Goal: Information Seeking & Learning: Learn about a topic

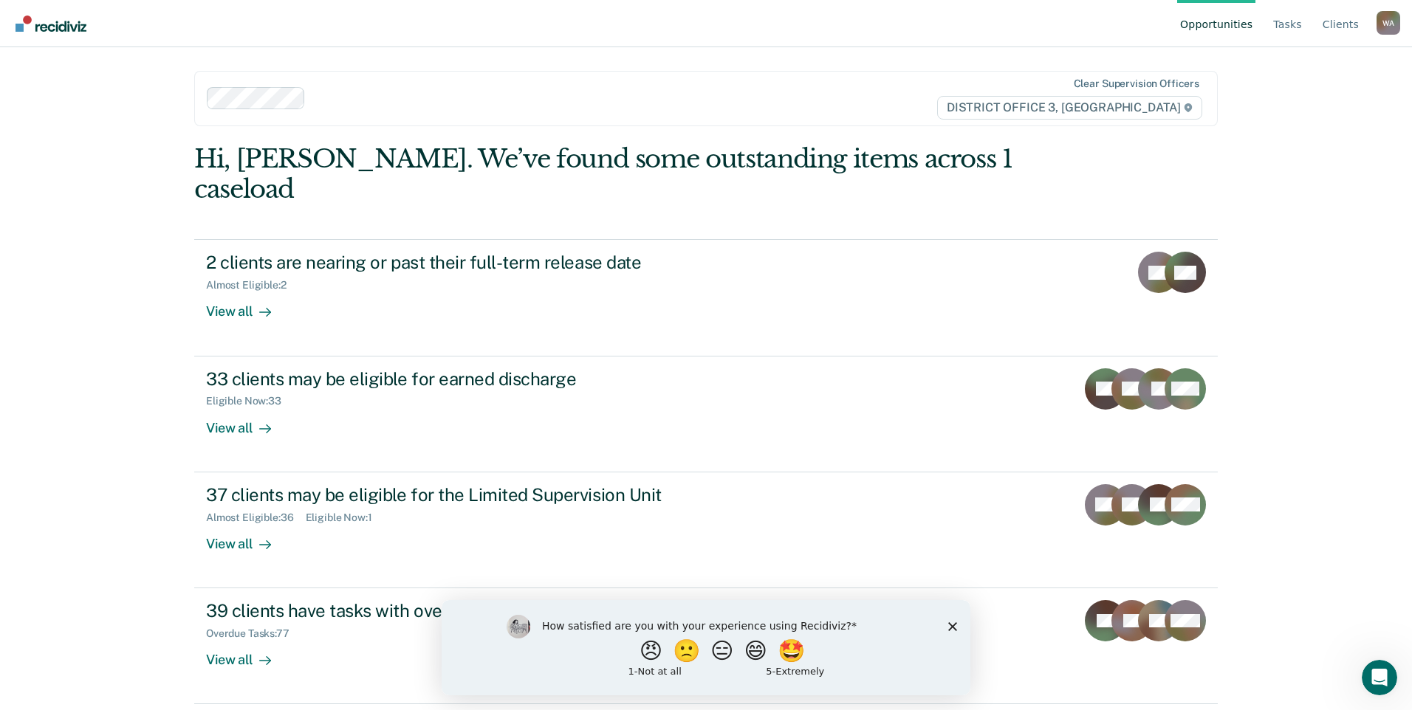
click at [948, 628] on icon "Close survey" at bounding box center [952, 626] width 9 height 9
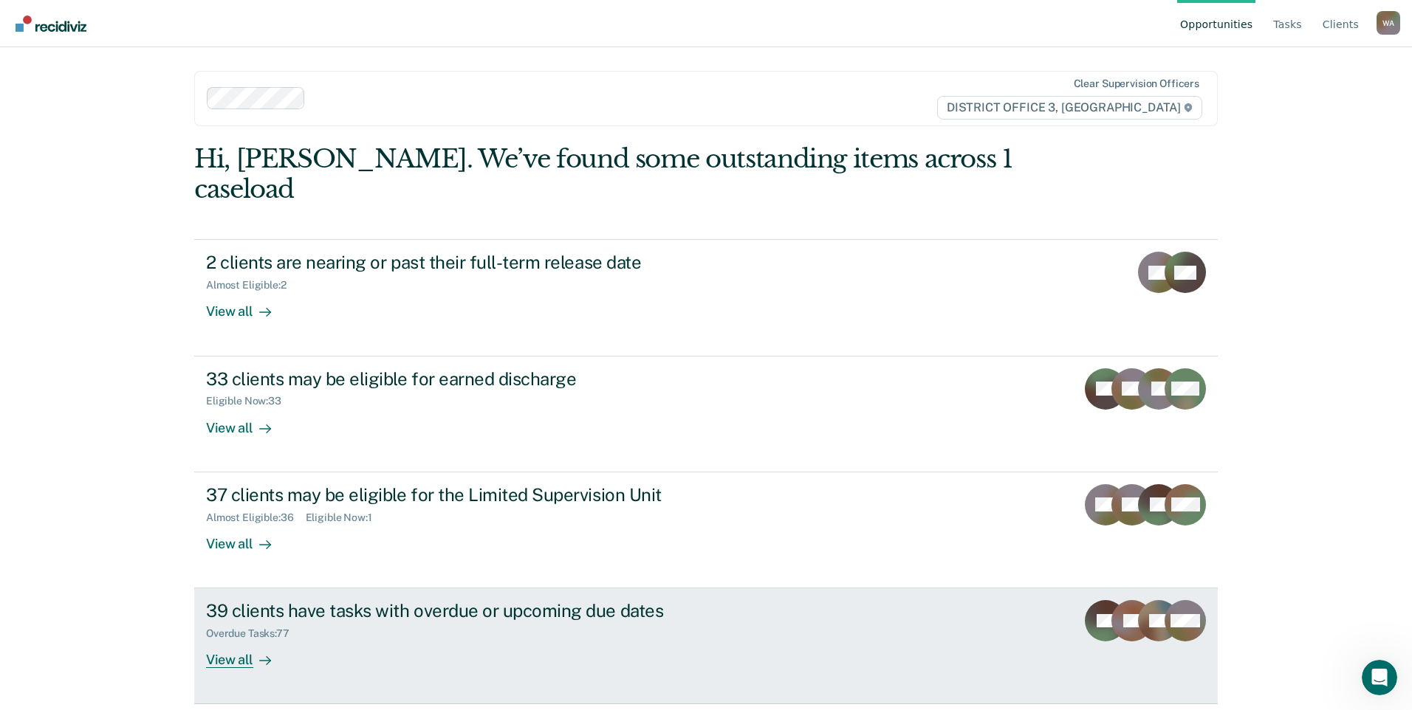
click at [241, 640] on div "View all" at bounding box center [247, 654] width 83 height 29
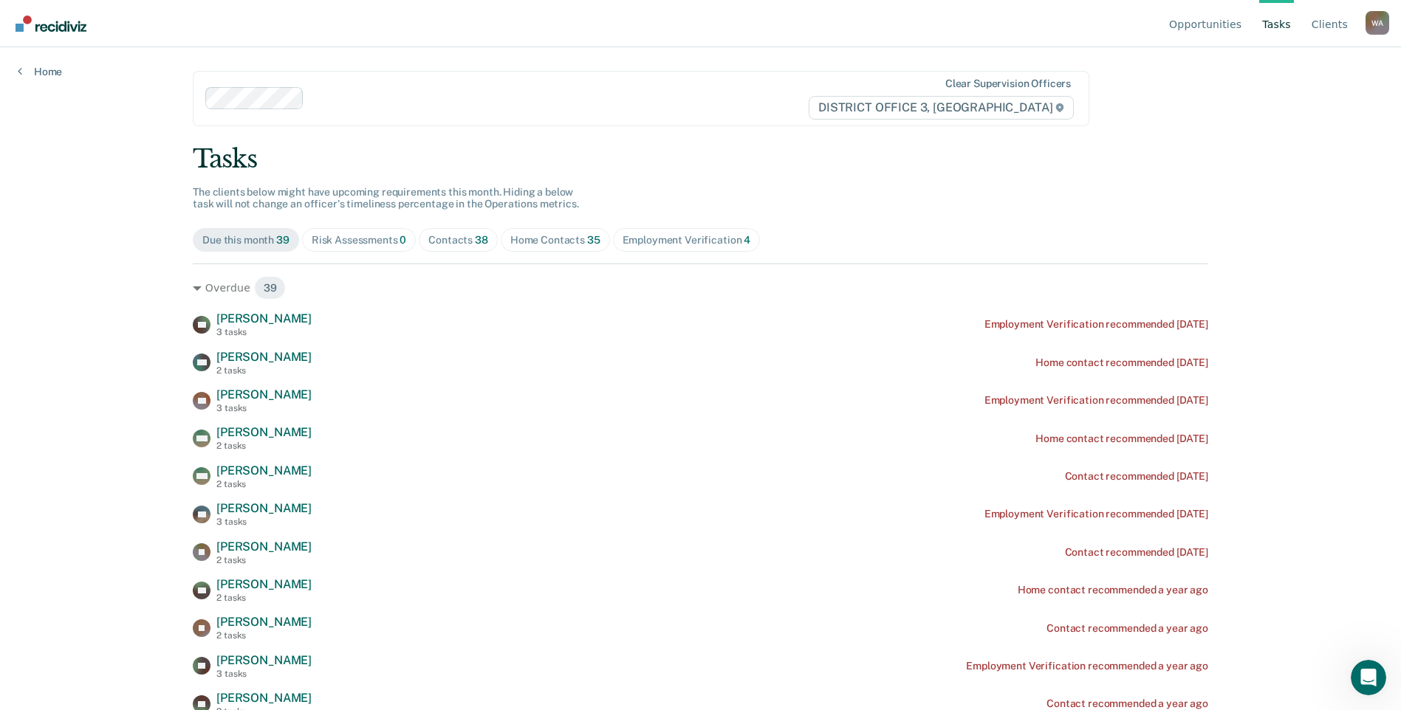
click at [445, 241] on div "Contacts 38" at bounding box center [458, 240] width 60 height 13
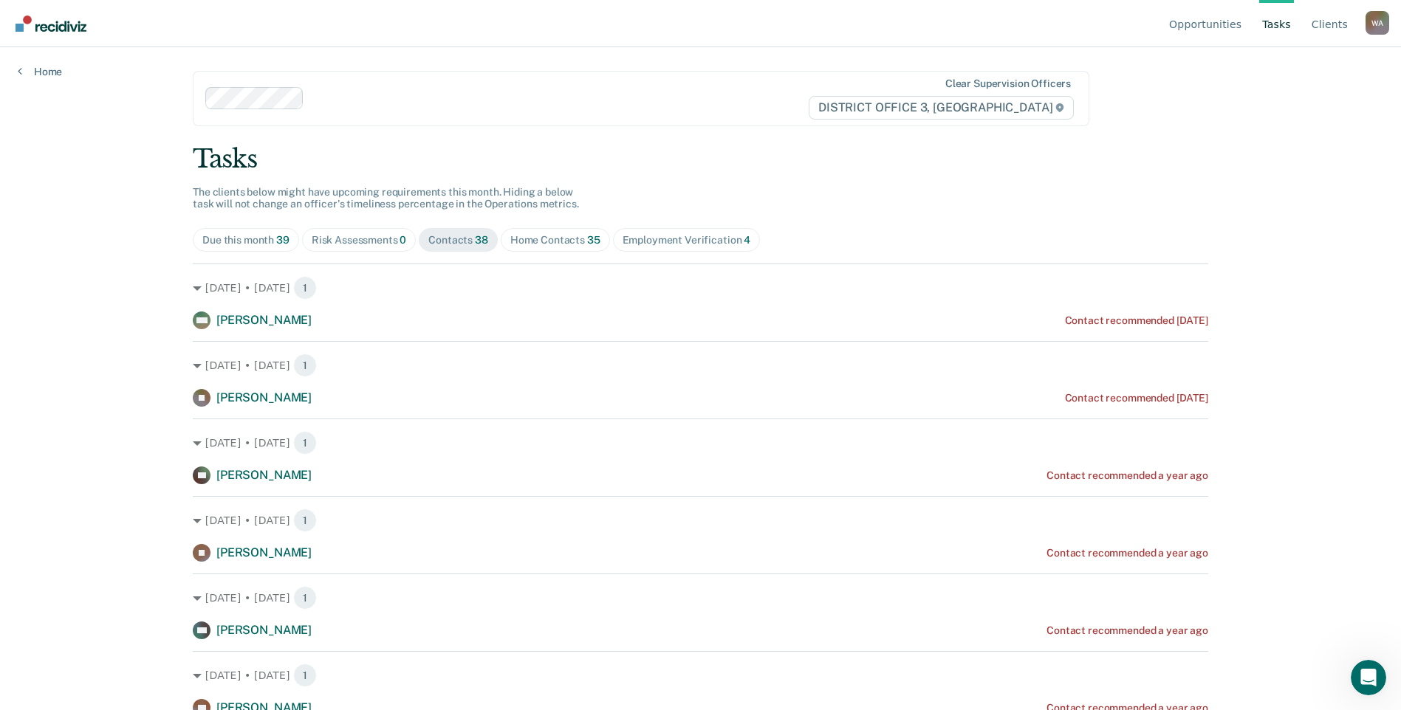
click at [646, 236] on div "Employment Verification 4" at bounding box center [687, 240] width 128 height 13
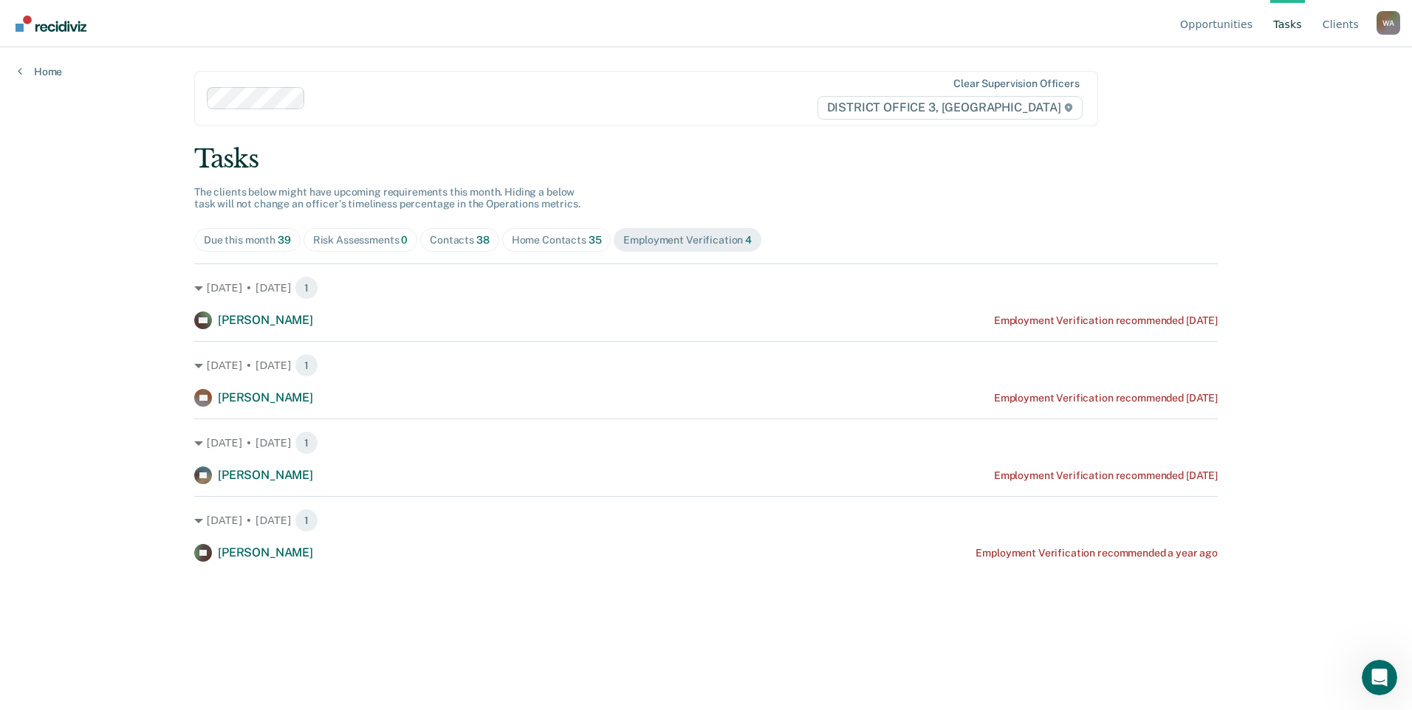
click at [586, 227] on div "Tasks The clients below might have upcoming requirements this month. Hiding a b…" at bounding box center [706, 353] width 1024 height 418
drag, startPoint x: 586, startPoint y: 227, endPoint x: 548, endPoint y: 242, distance: 41.1
click at [548, 242] on div "Home Contacts 35" at bounding box center [557, 240] width 90 height 13
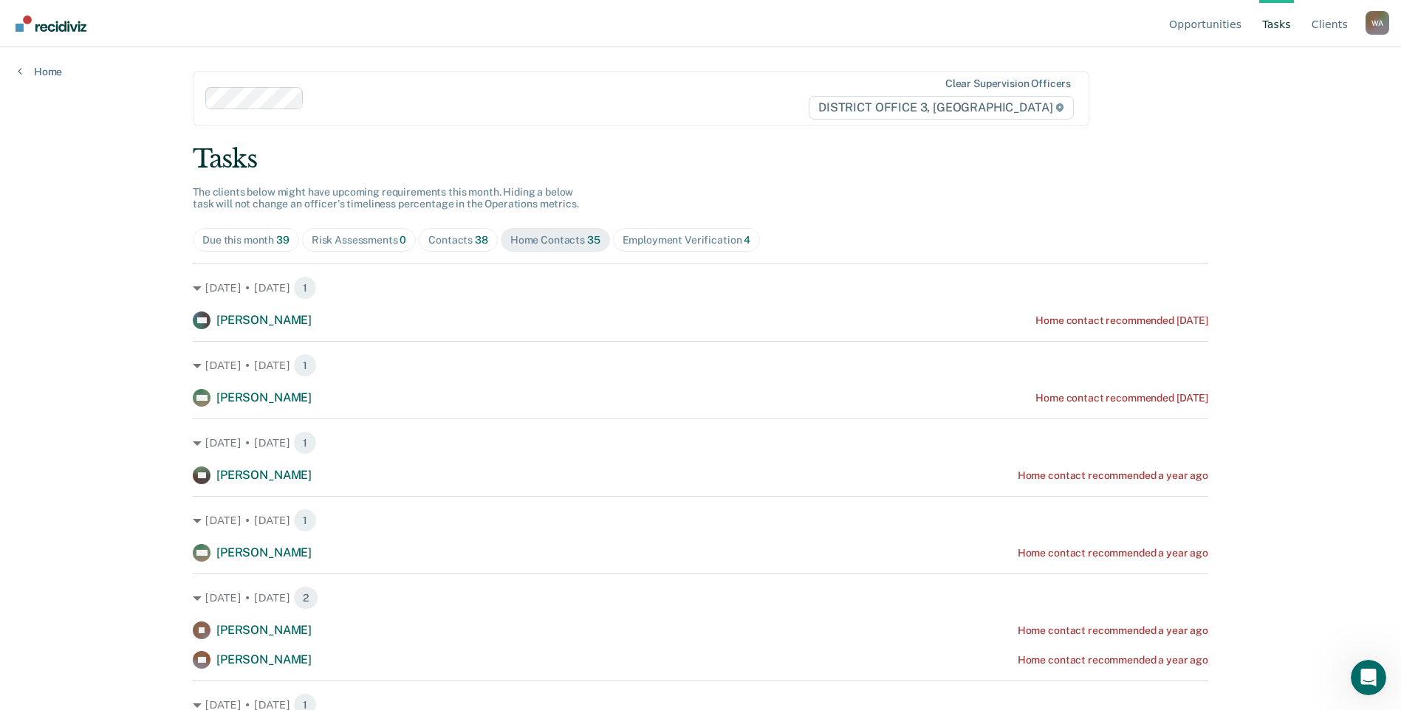
click at [273, 237] on div "Due this month 39" at bounding box center [245, 240] width 87 height 13
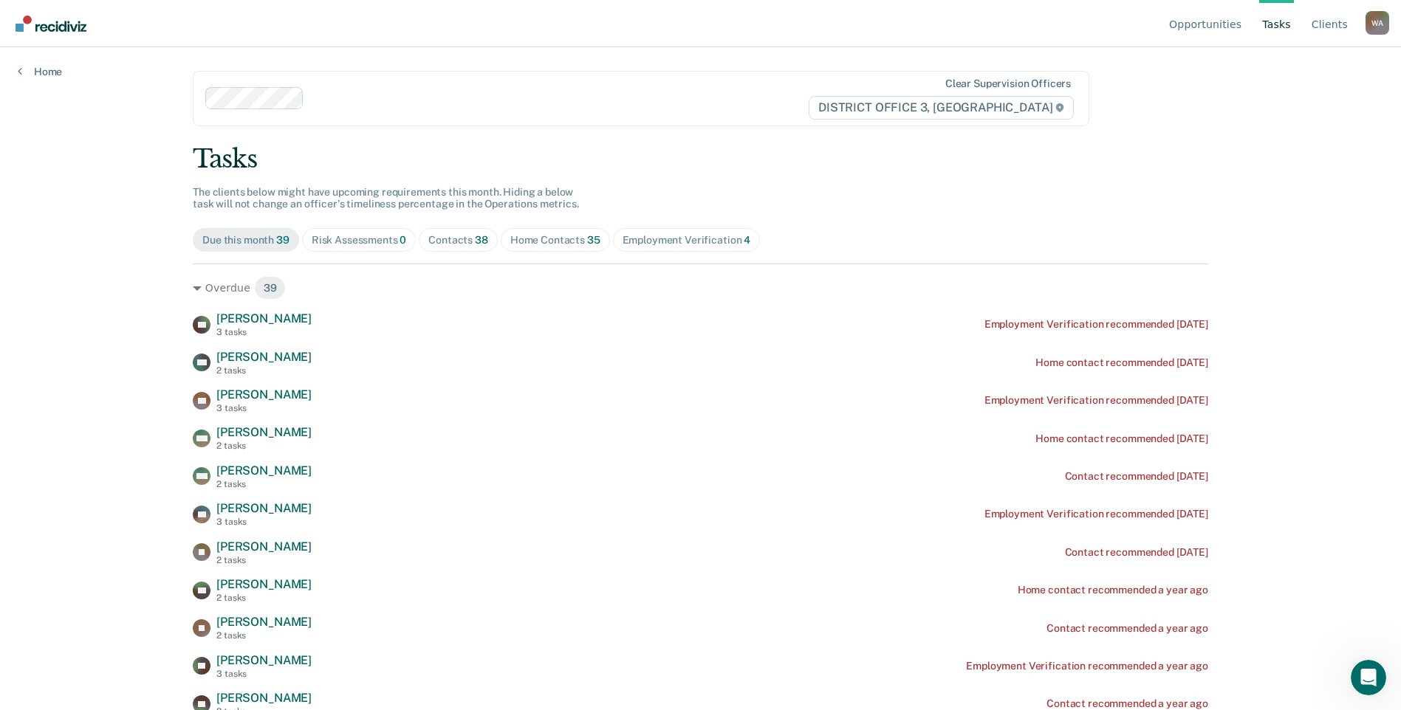
click at [276, 240] on span "39" at bounding box center [282, 240] width 13 height 12
click at [18, 64] on div "Home" at bounding box center [40, 62] width 80 height 31
click at [18, 71] on icon at bounding box center [20, 71] width 4 height 12
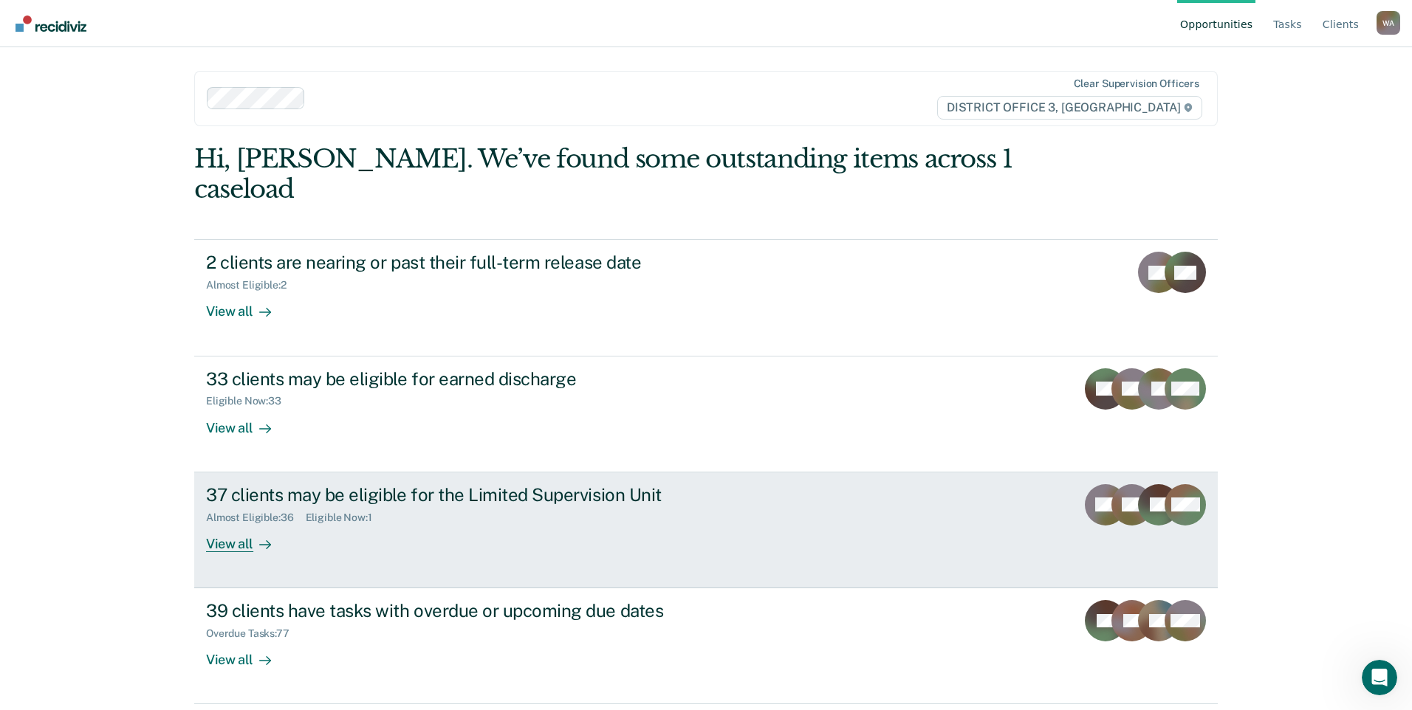
click at [250, 524] on div "View all" at bounding box center [247, 538] width 83 height 29
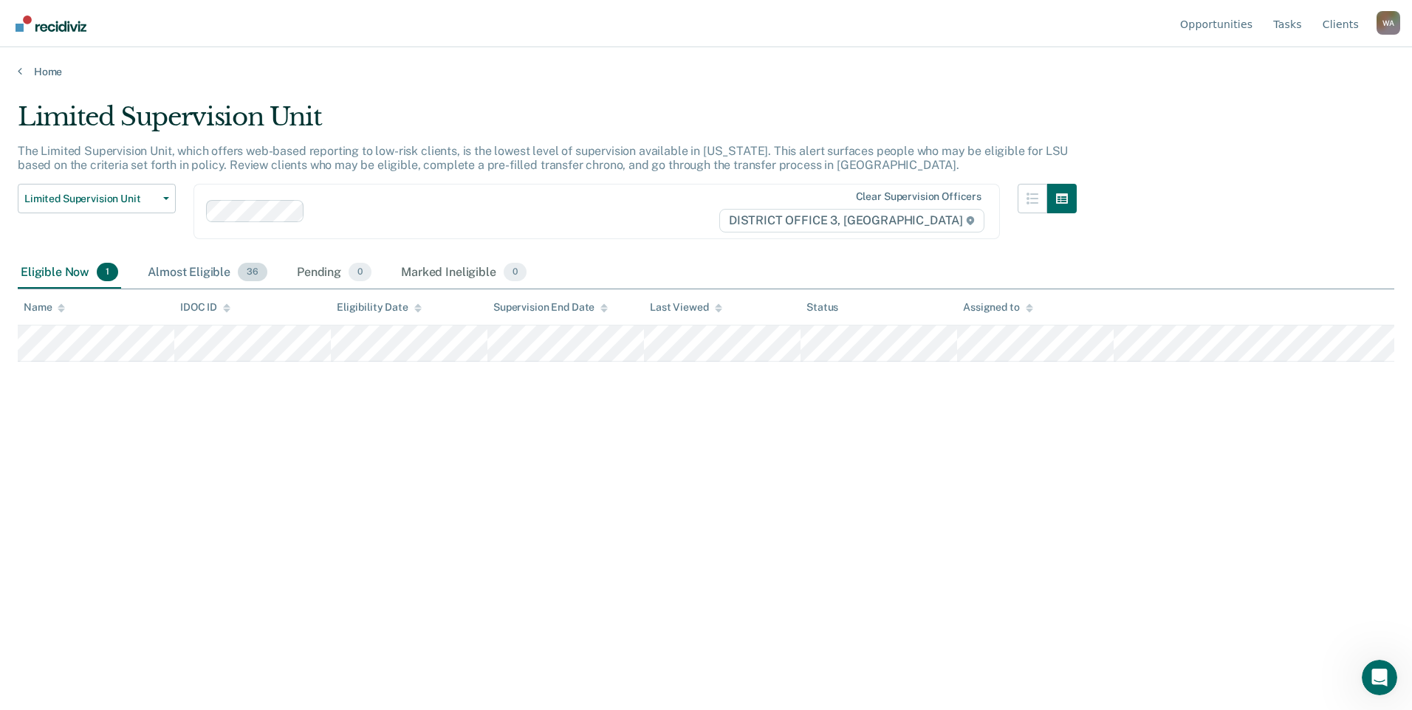
click at [182, 276] on div "Almost Eligible 36" at bounding box center [208, 273] width 126 height 32
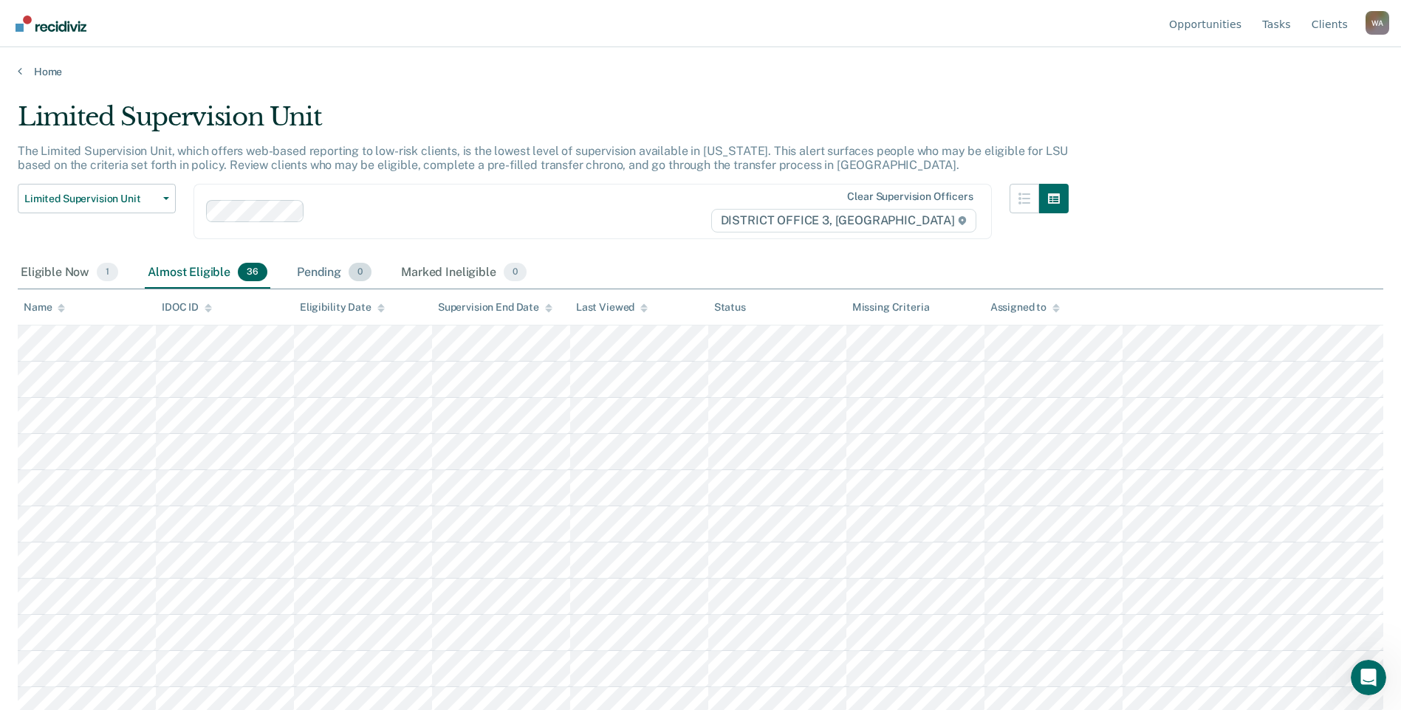
click at [334, 273] on div "Pending 0" at bounding box center [334, 273] width 80 height 32
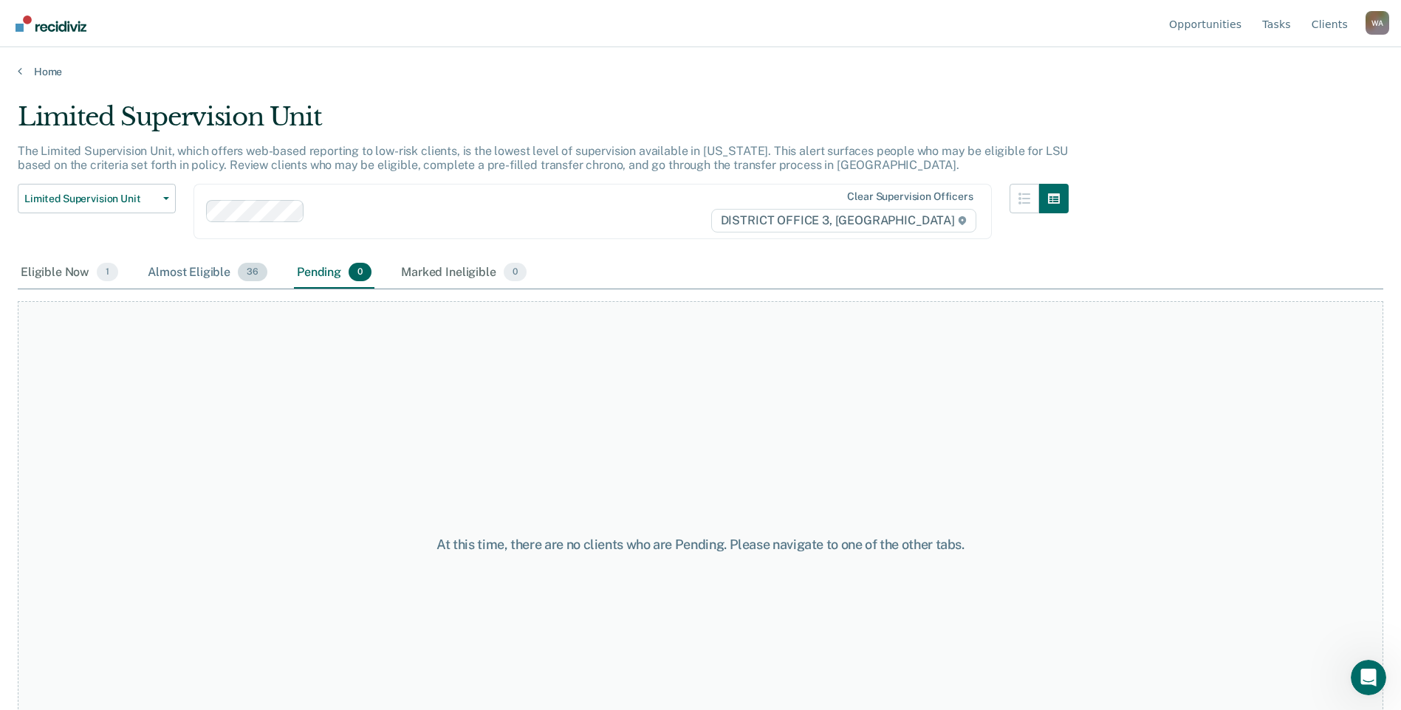
click at [201, 270] on div "Almost Eligible 36" at bounding box center [208, 273] width 126 height 32
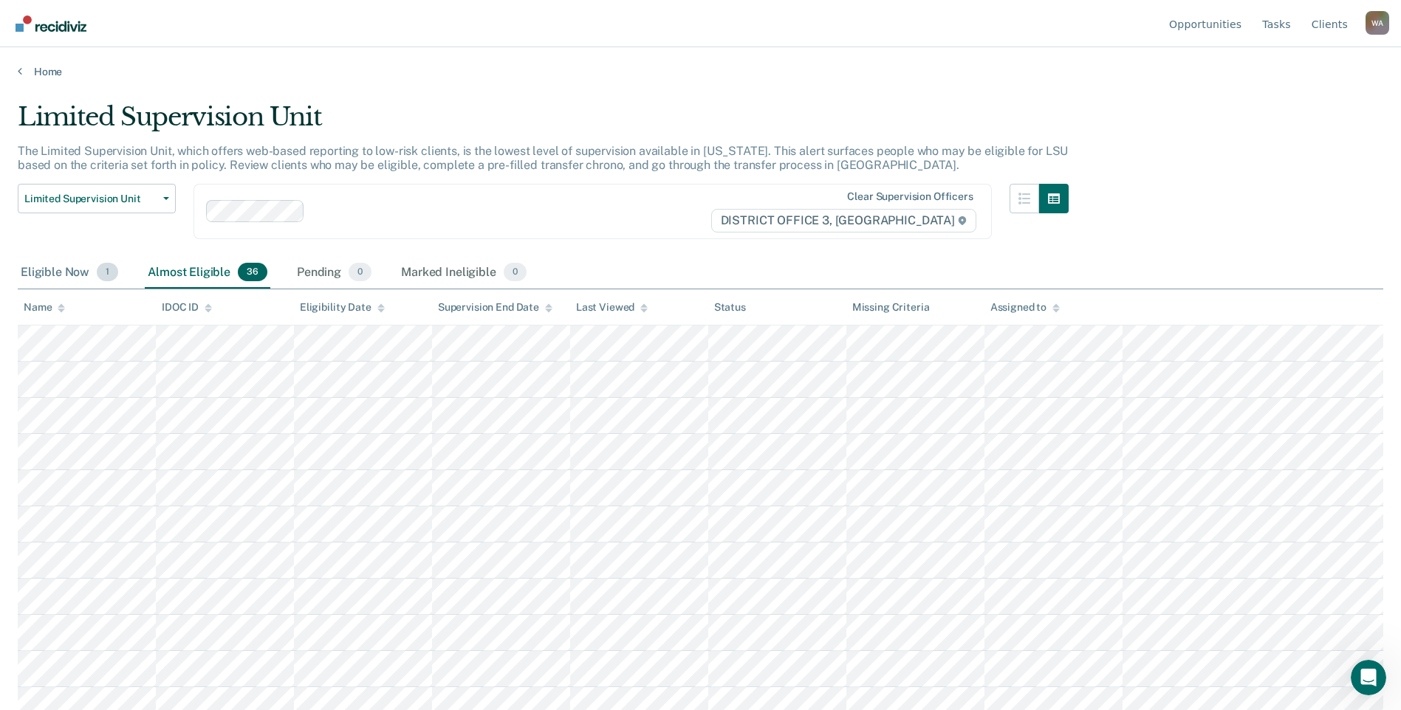
click at [80, 277] on div "Eligible Now 1" at bounding box center [69, 273] width 103 height 32
